Goal: Navigation & Orientation: Understand site structure

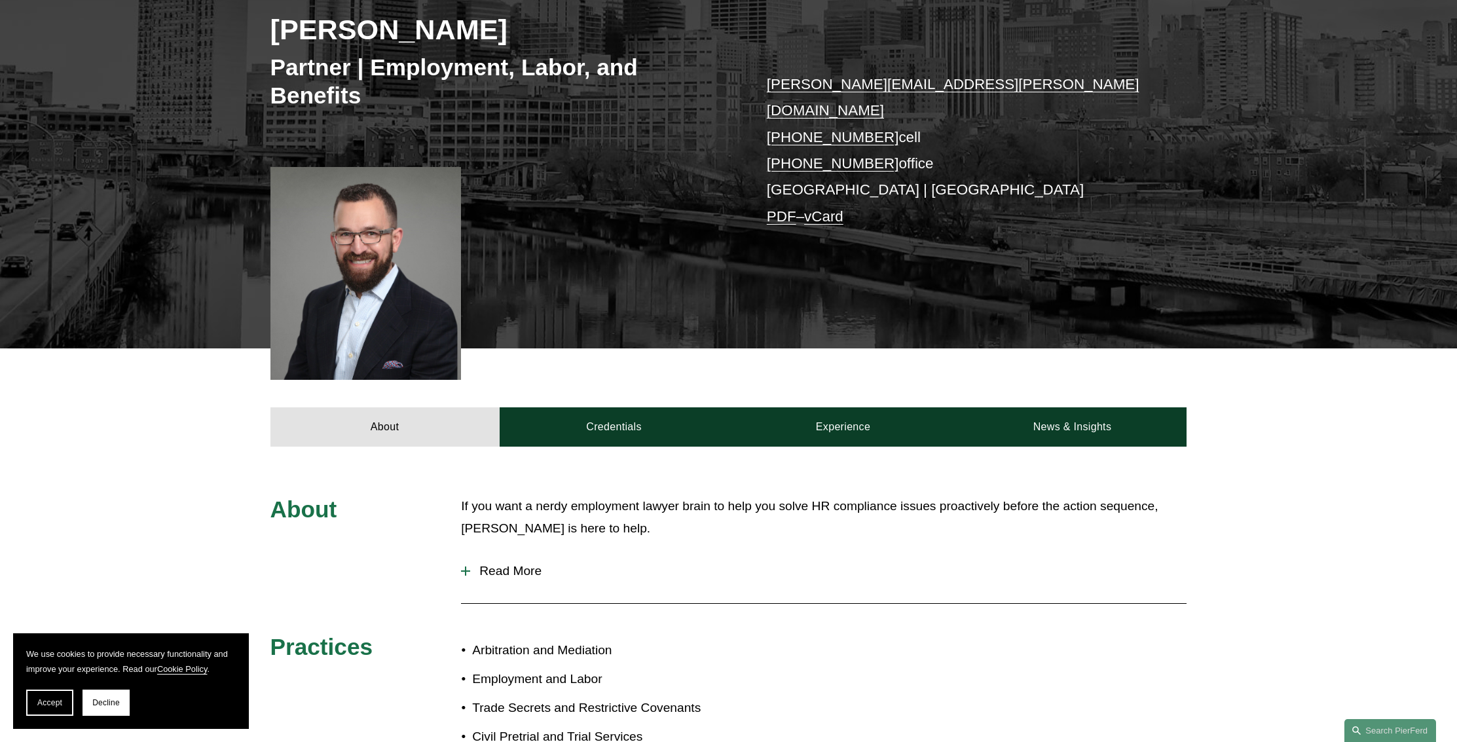
scroll to position [227, 0]
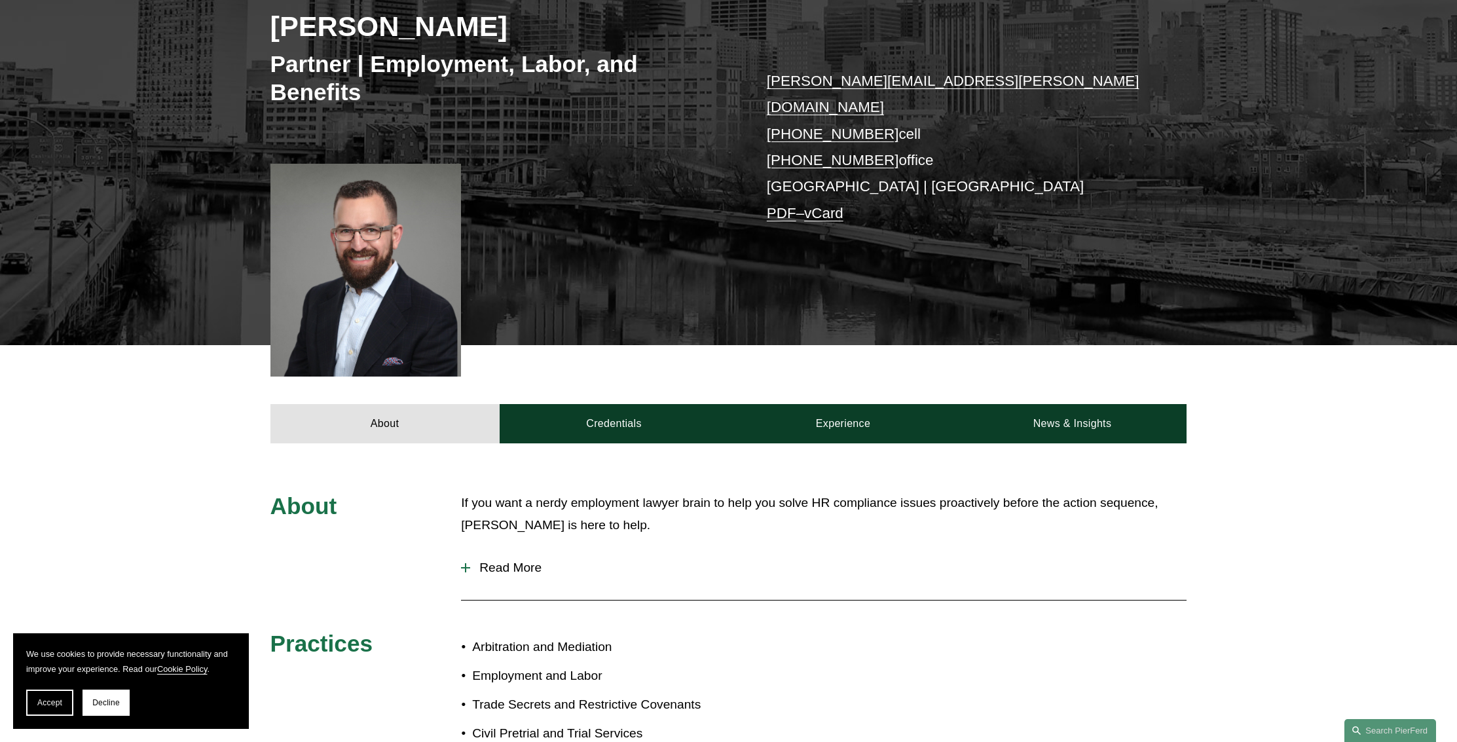
click at [467, 563] on div at bounding box center [465, 567] width 9 height 9
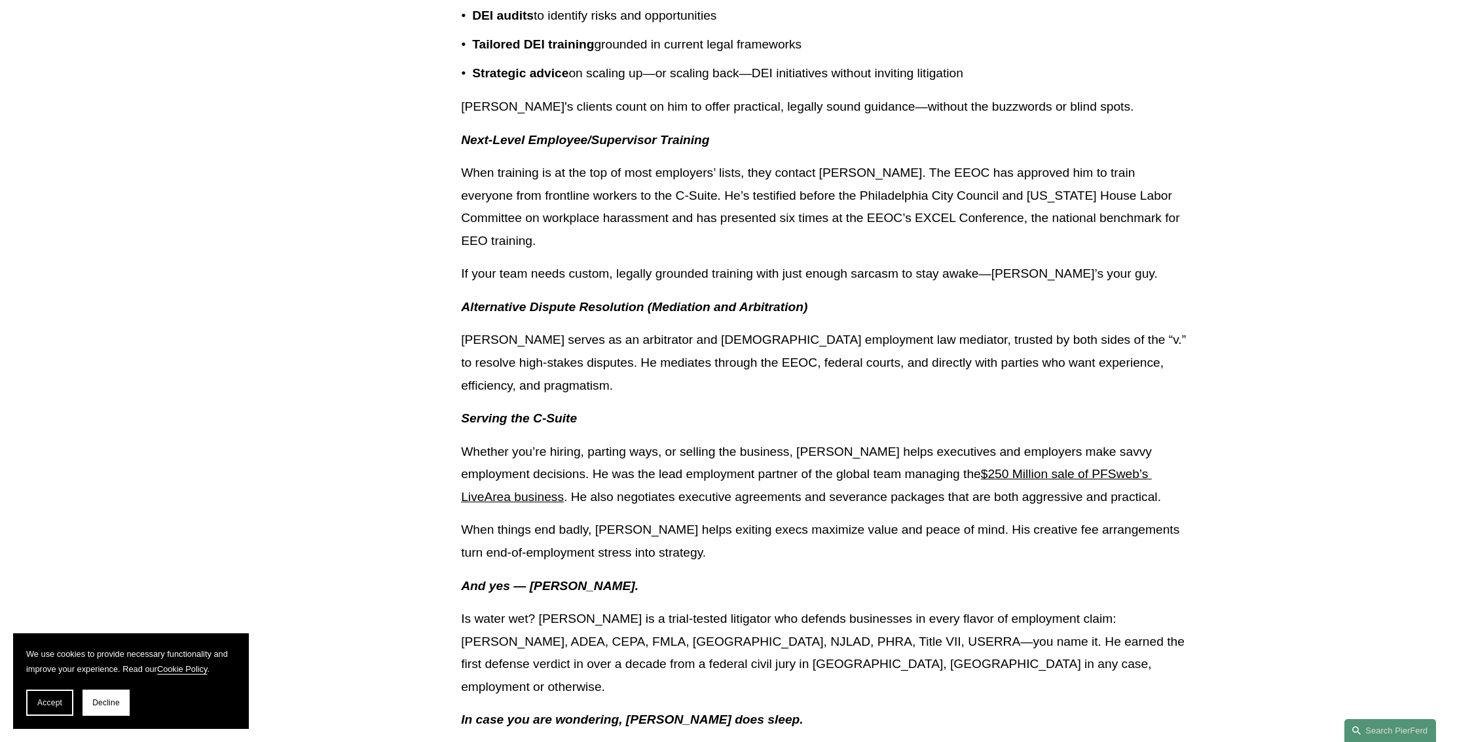
scroll to position [1188, 0]
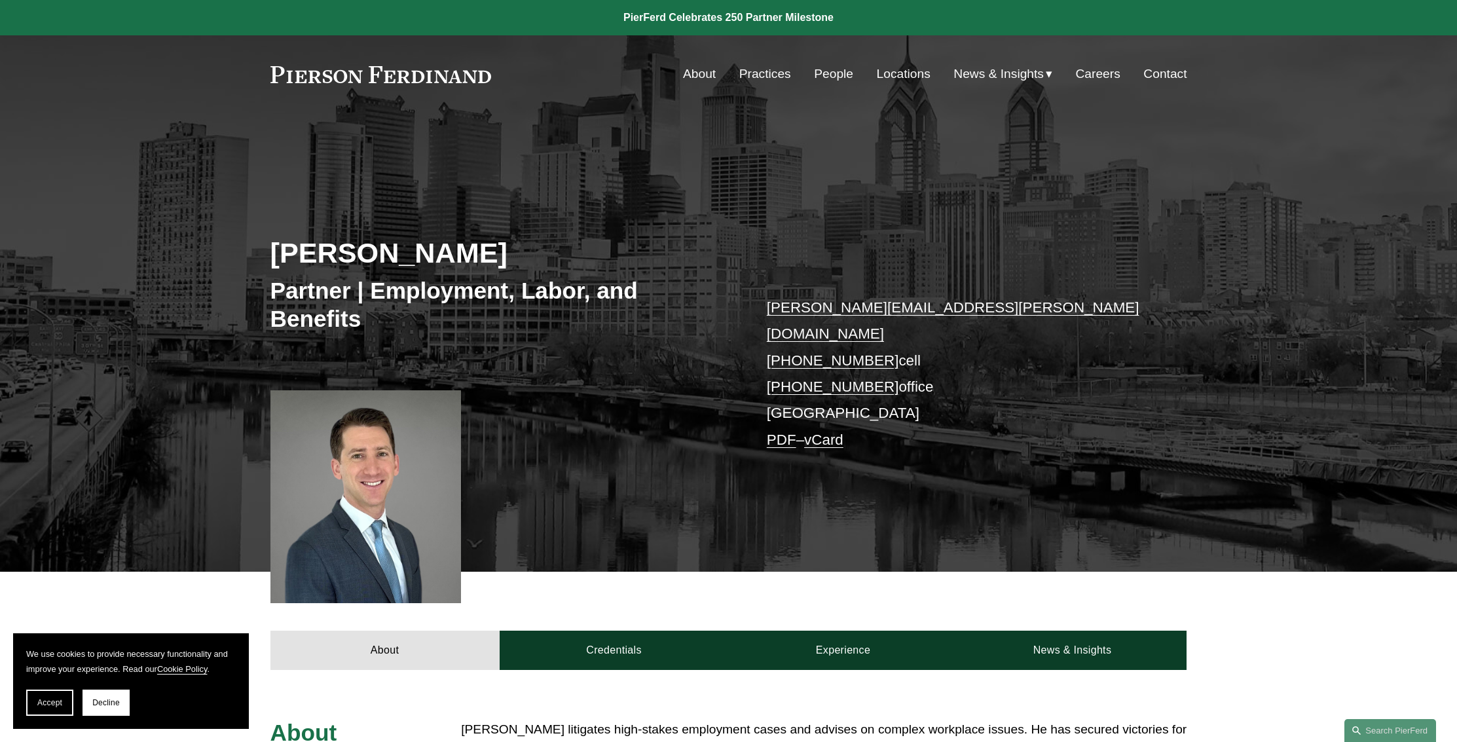
click at [891, 73] on link "Locations" at bounding box center [904, 74] width 54 height 25
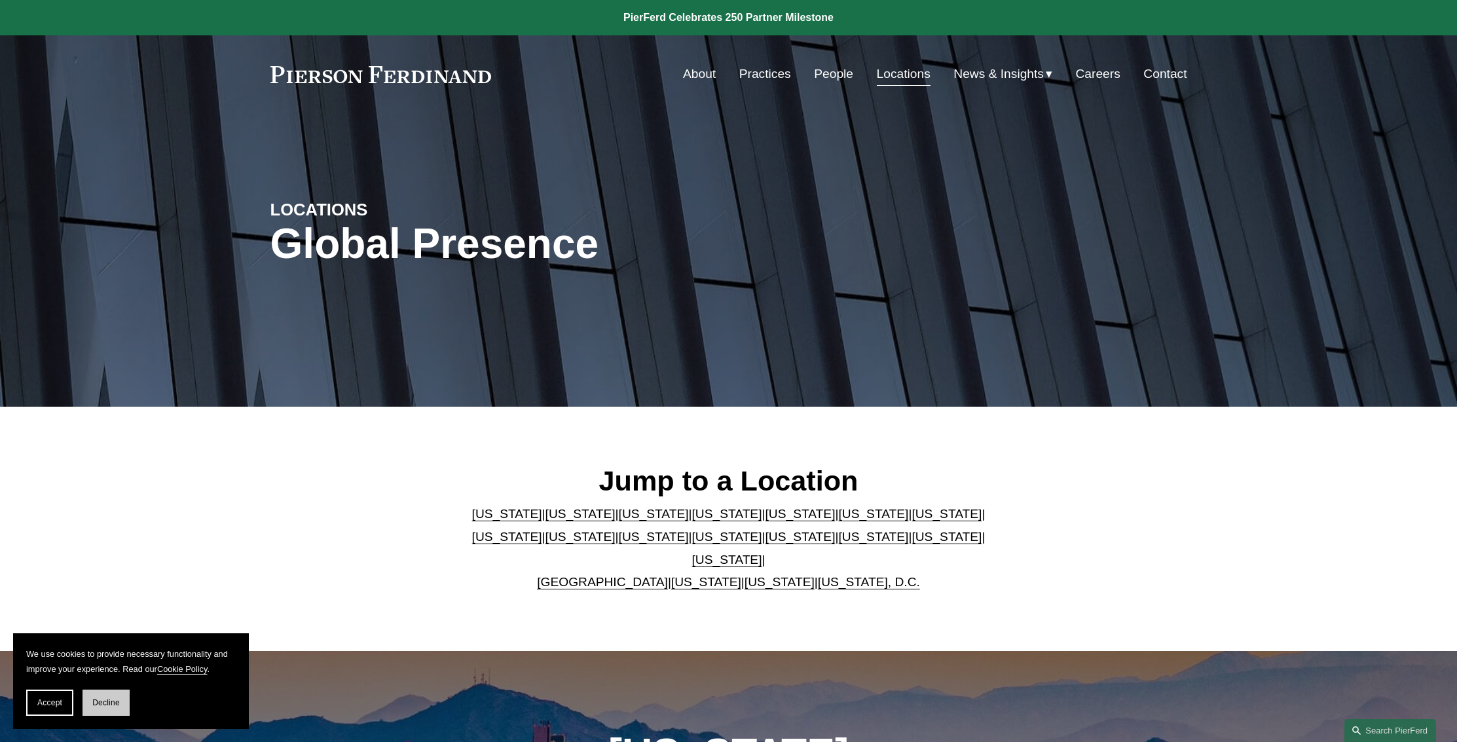
click at [120, 704] on button "Decline" at bounding box center [106, 703] width 47 height 26
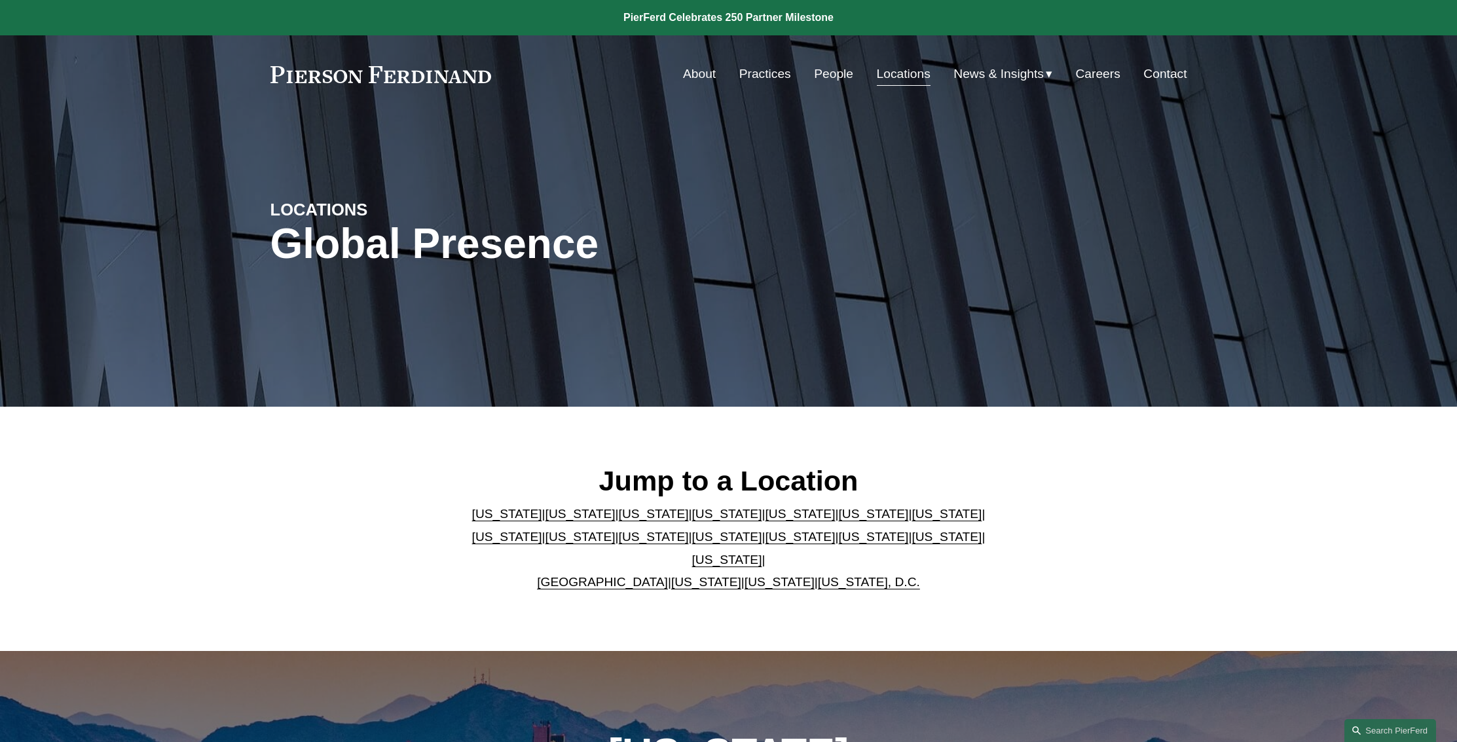
click at [686, 71] on link "About" at bounding box center [699, 74] width 33 height 25
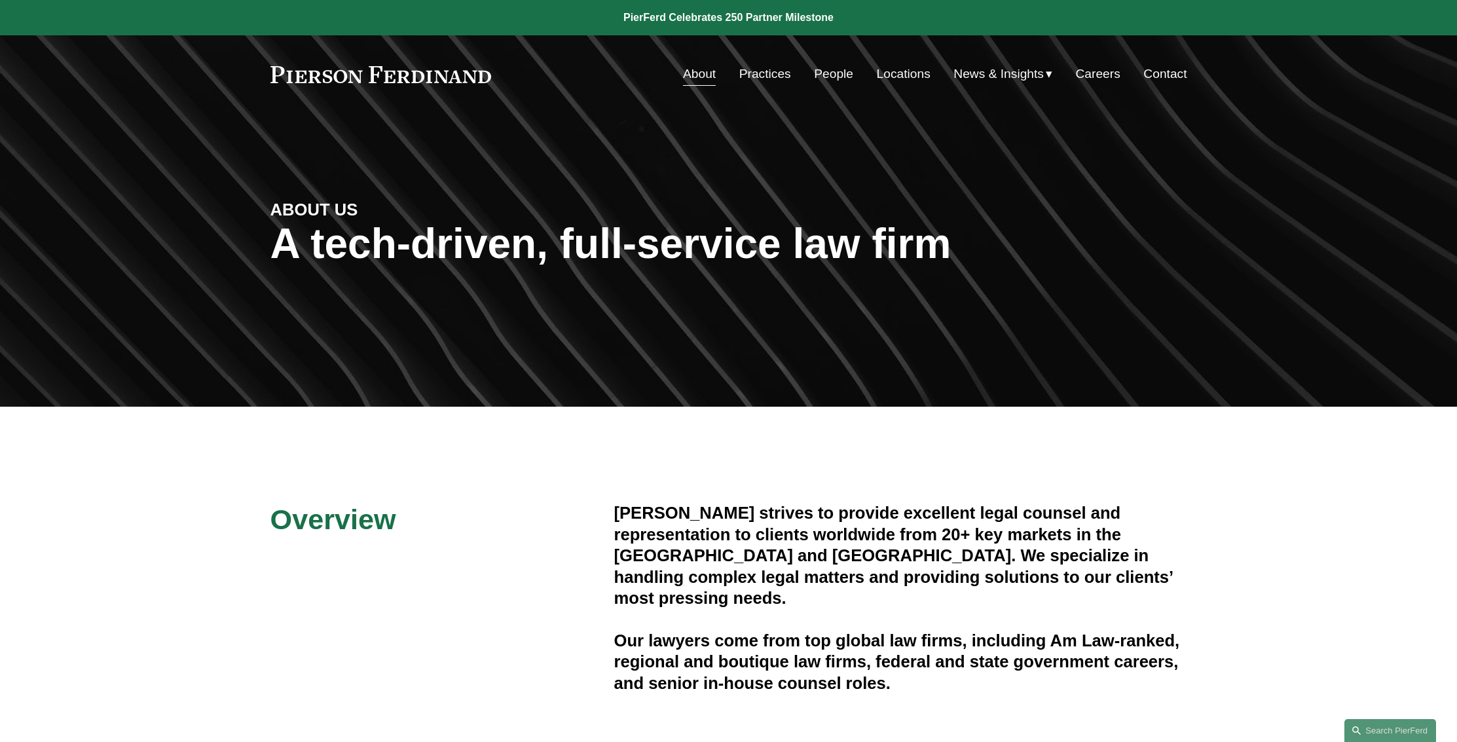
scroll to position [5, 0]
